Goal: Transaction & Acquisition: Purchase product/service

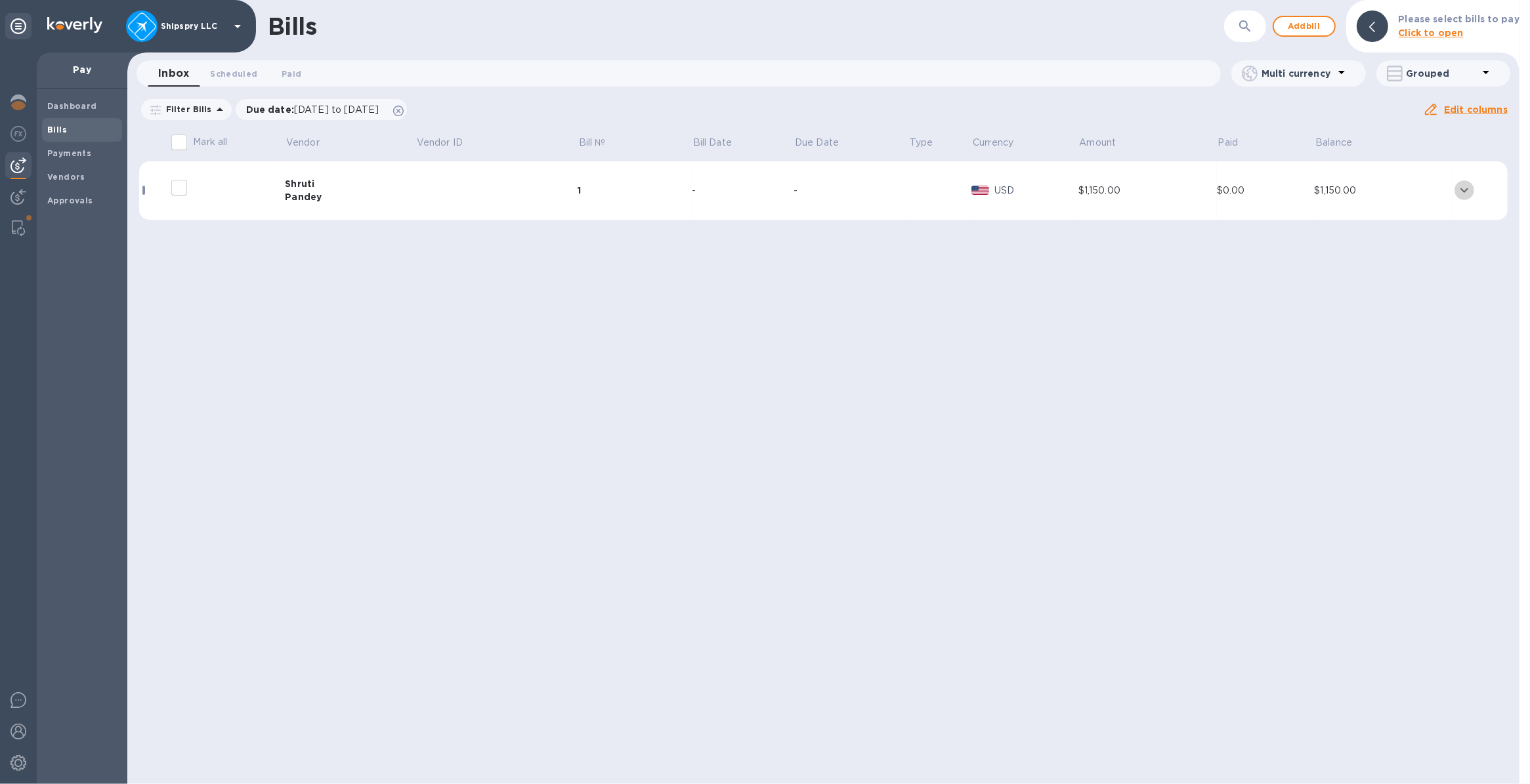
click at [1465, 191] on icon "expand row" at bounding box center [1464, 190] width 8 height 5
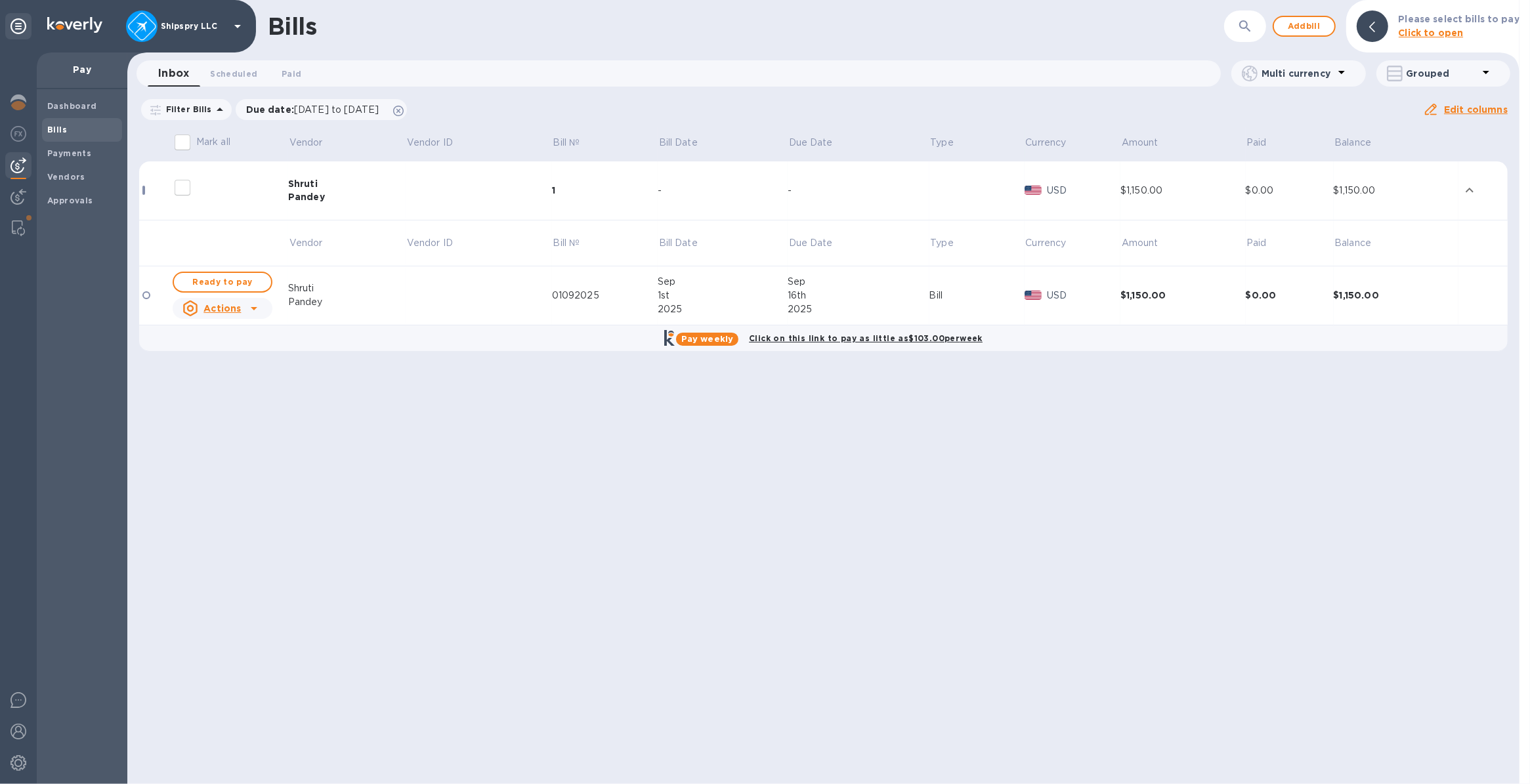
click at [251, 307] on icon at bounding box center [253, 308] width 7 height 3
click at [1114, 297] on div at bounding box center [765, 392] width 1530 height 784
click at [147, 297] on div at bounding box center [146, 295] width 8 height 8
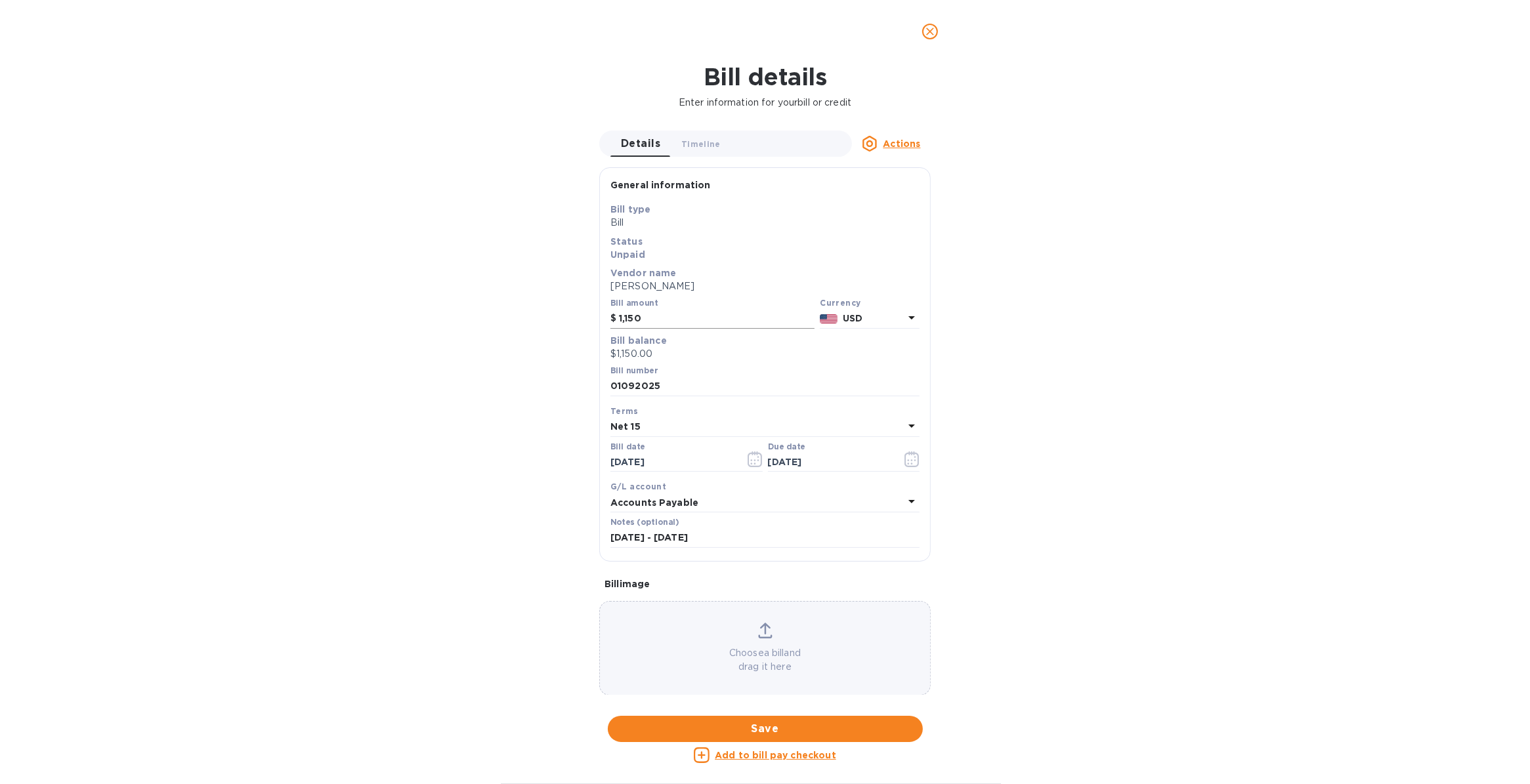
click at [657, 317] on input "1,150" at bounding box center [716, 319] width 195 height 20
type input "1,700"
click at [522, 372] on div "Bill details Enter information for your bill or credit Details 0 Timeline 0 Act…" at bounding box center [765, 423] width 1530 height 721
click at [746, 723] on span "Save" at bounding box center [765, 729] width 294 height 16
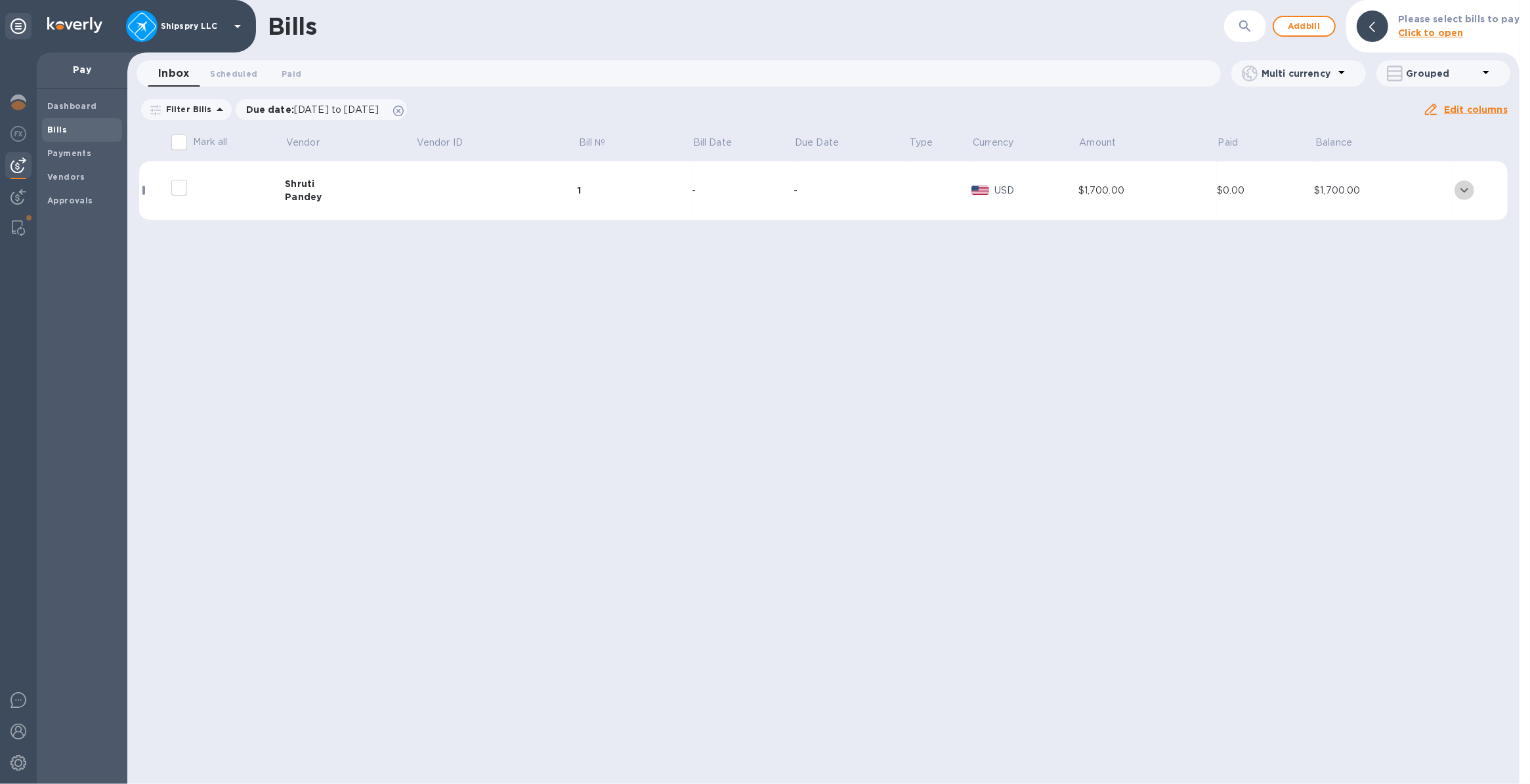
click at [1459, 191] on icon "expand row" at bounding box center [1464, 190] width 16 height 16
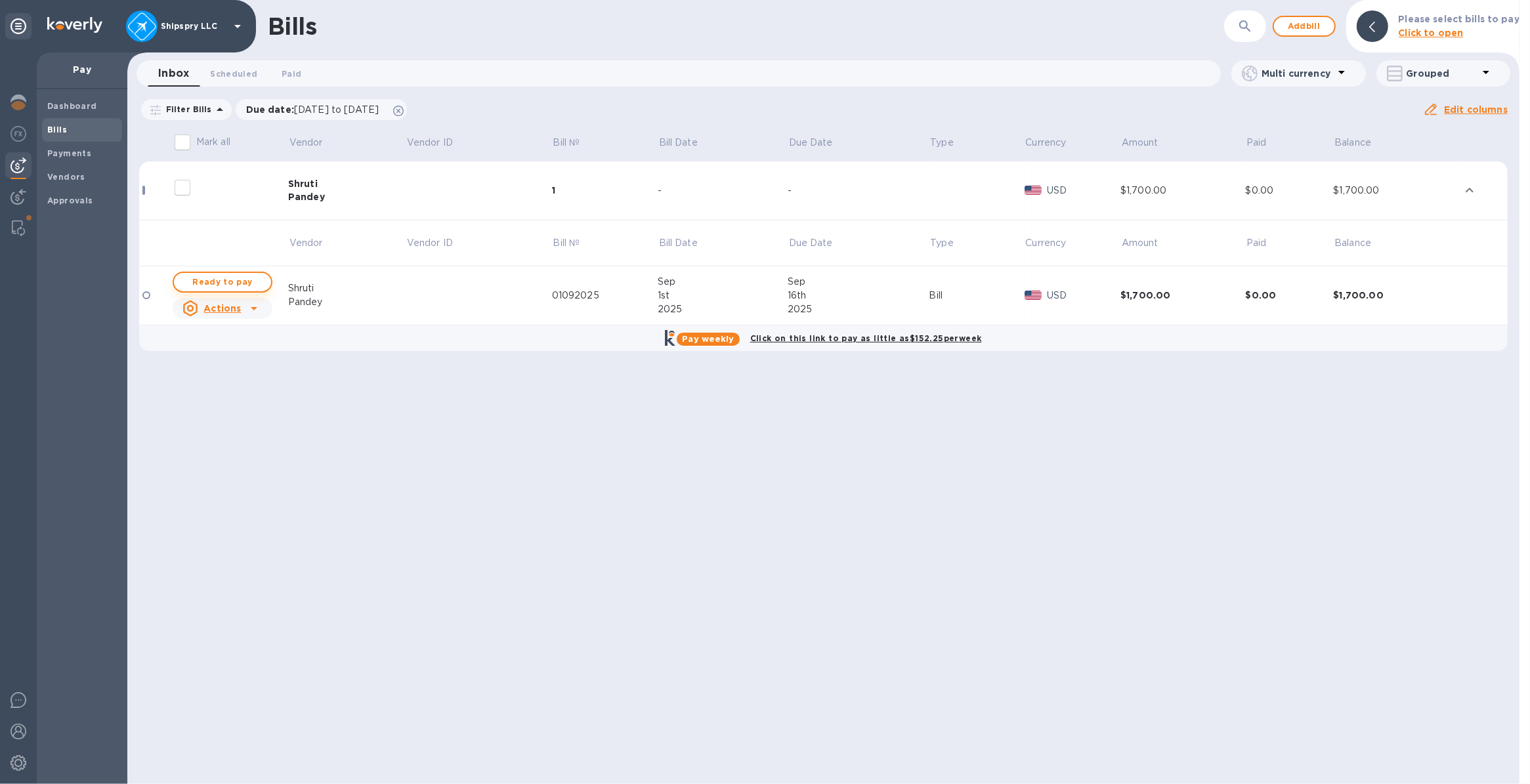
click at [220, 284] on span "Ready to pay" at bounding box center [223, 283] width 77 height 16
checkbox input "true"
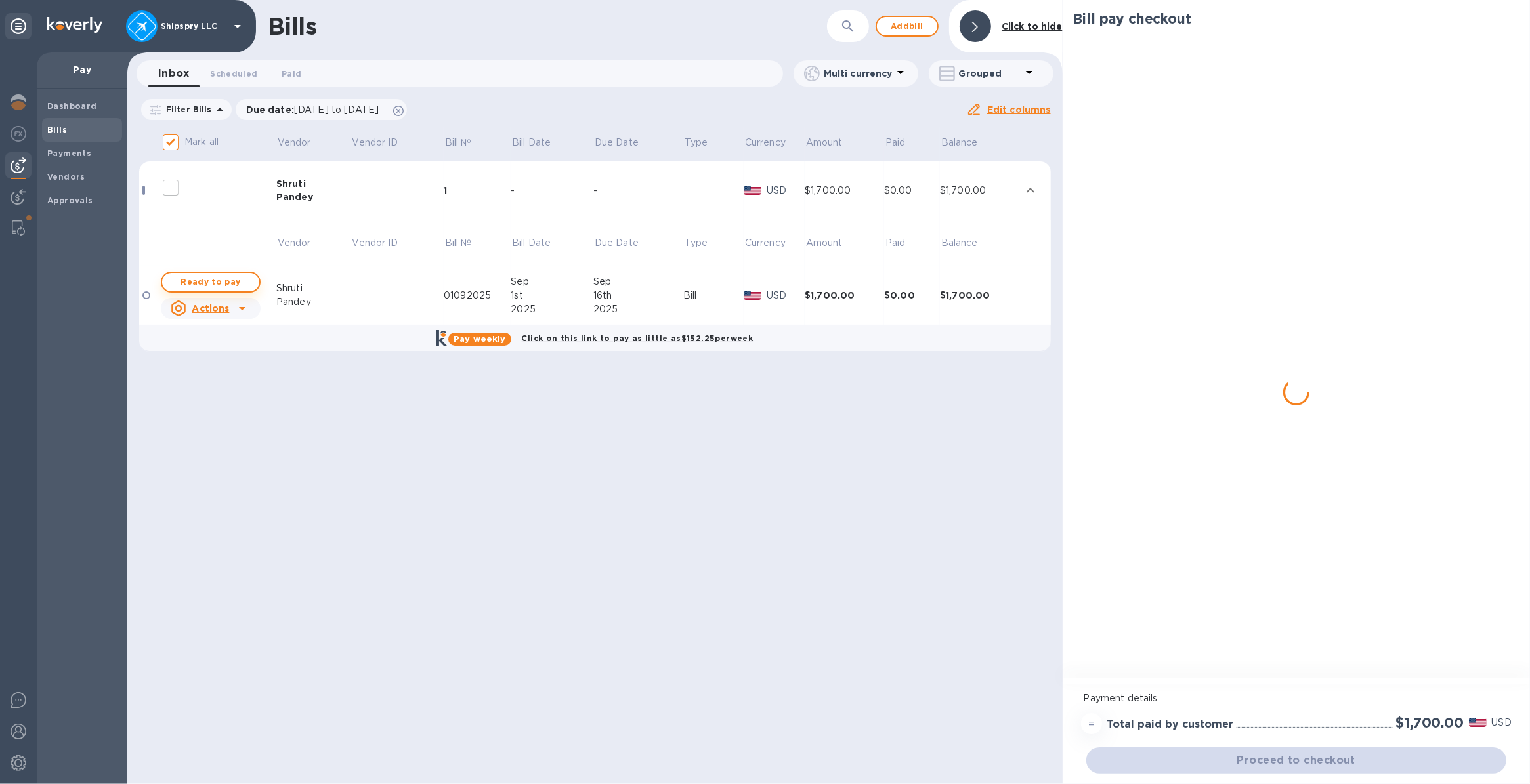
checkbox input "true"
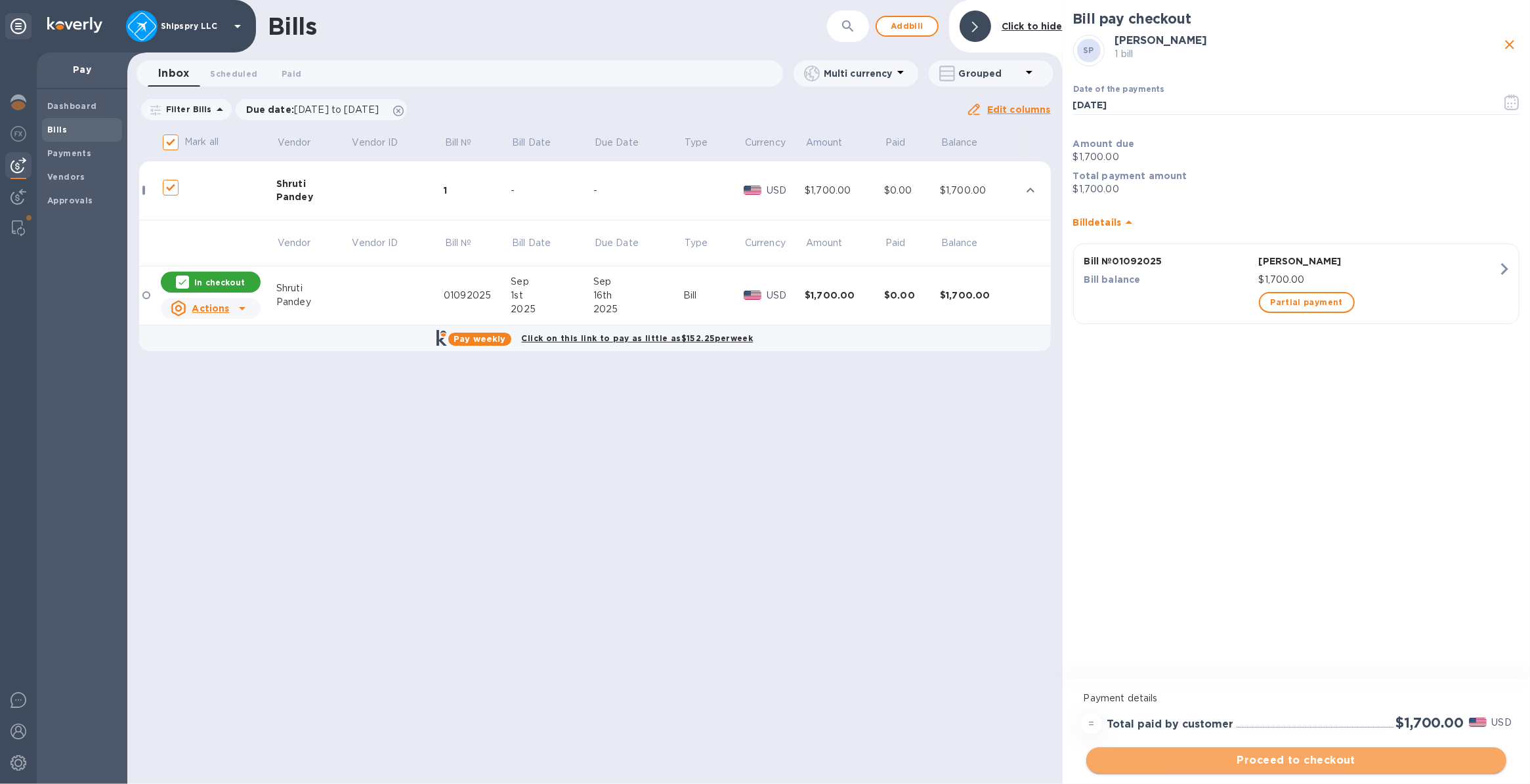
click at [1243, 758] on span "Proceed to checkout" at bounding box center [1295, 760] width 399 height 16
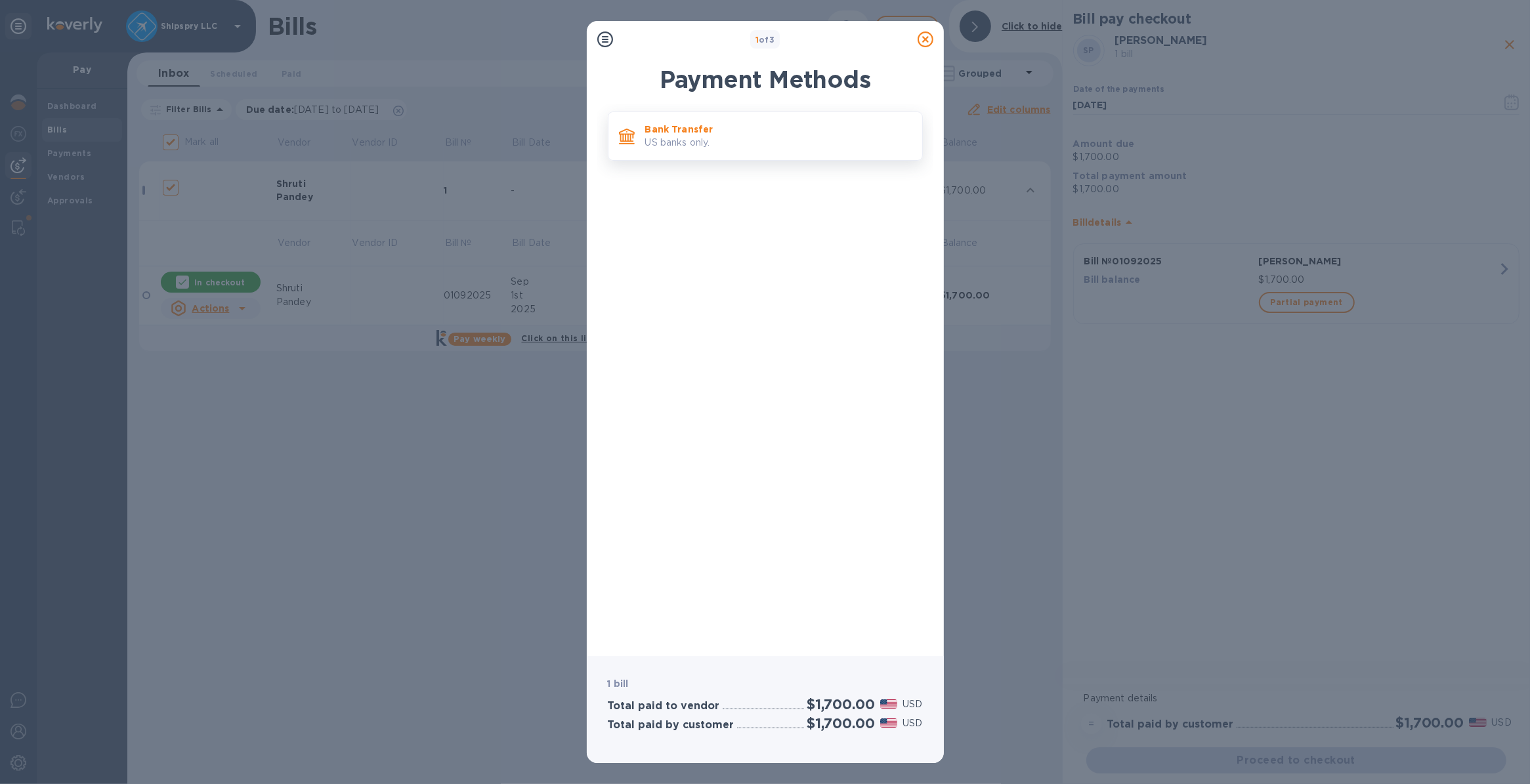
click at [684, 137] on p "US banks only." at bounding box center [778, 142] width 267 height 14
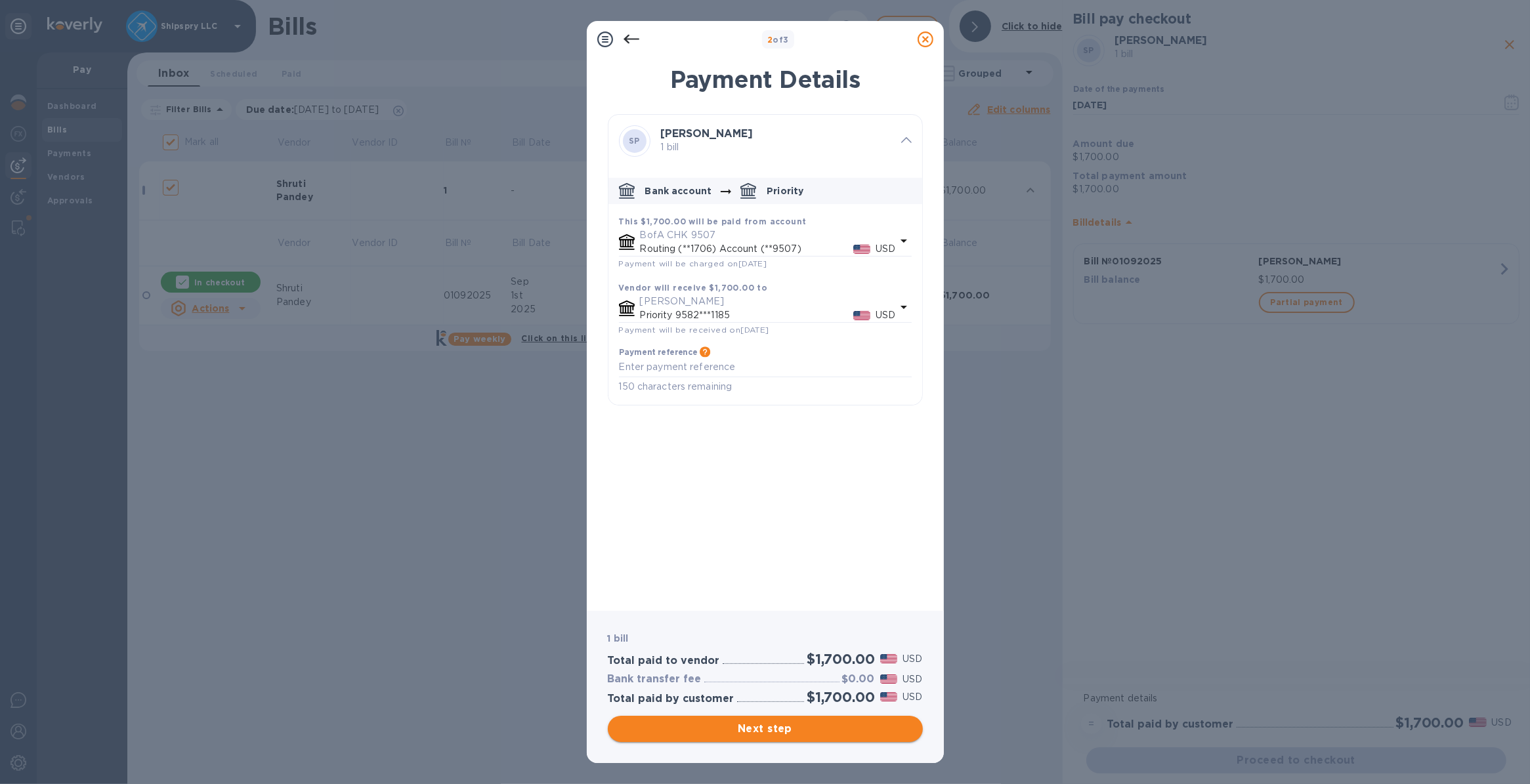
click at [742, 728] on span "Next step" at bounding box center [765, 729] width 294 height 16
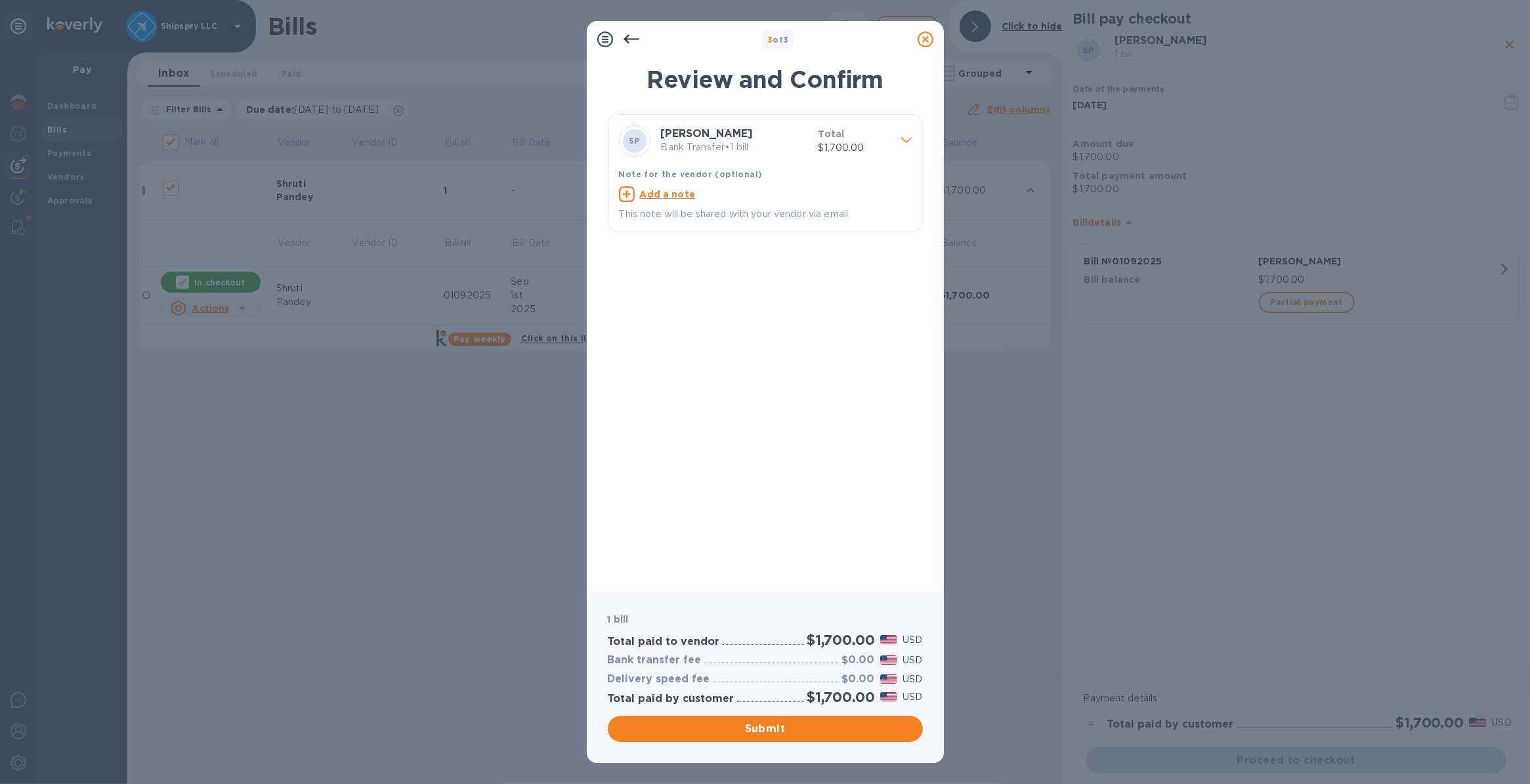
click at [668, 189] on u "Add a note" at bounding box center [667, 194] width 56 height 11
click at [660, 195] on textarea at bounding box center [755, 195] width 272 height 11
type textarea "shipspry llc usa"
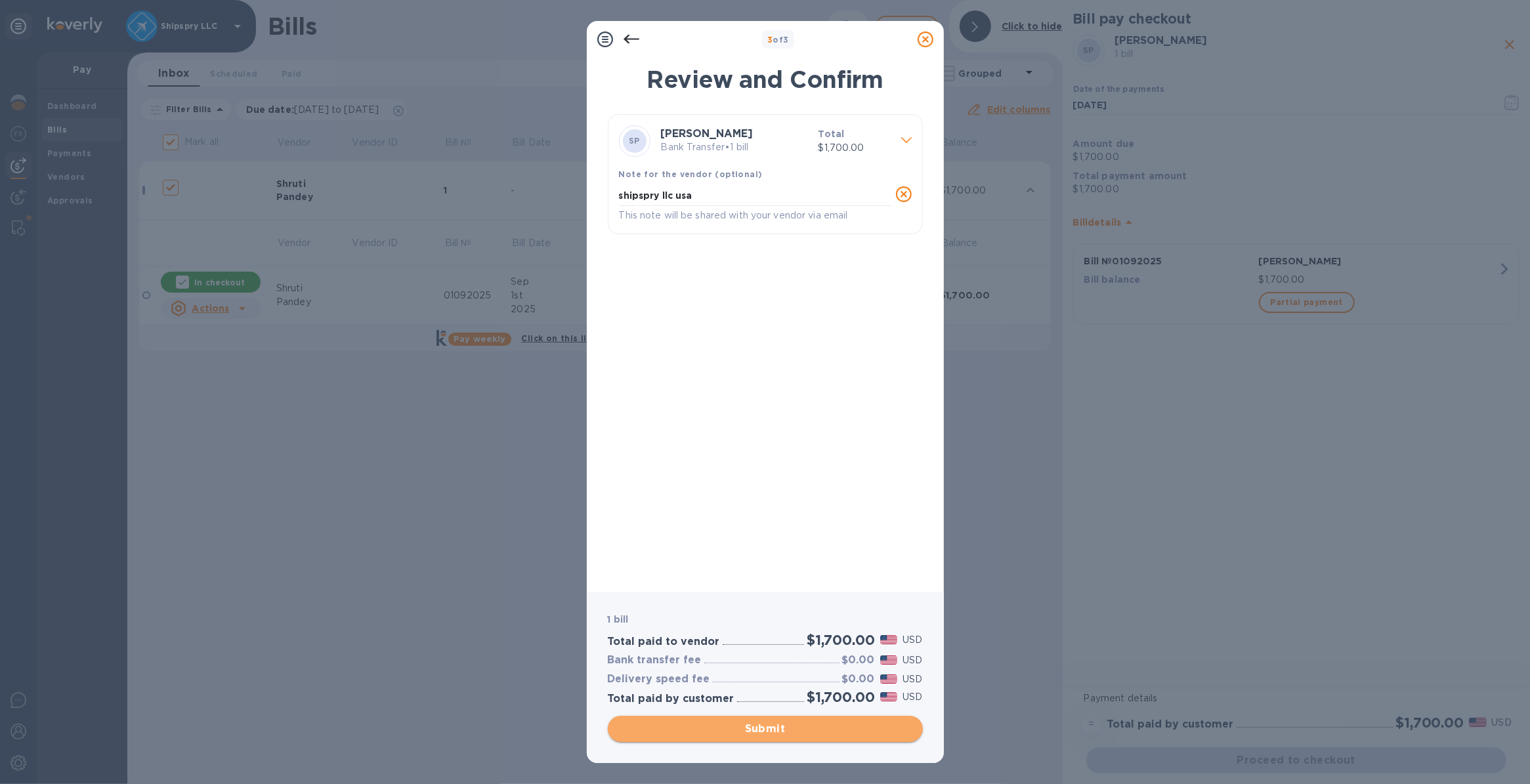
click at [762, 727] on span "Submit" at bounding box center [765, 729] width 294 height 16
